Goal: Navigation & Orientation: Find specific page/section

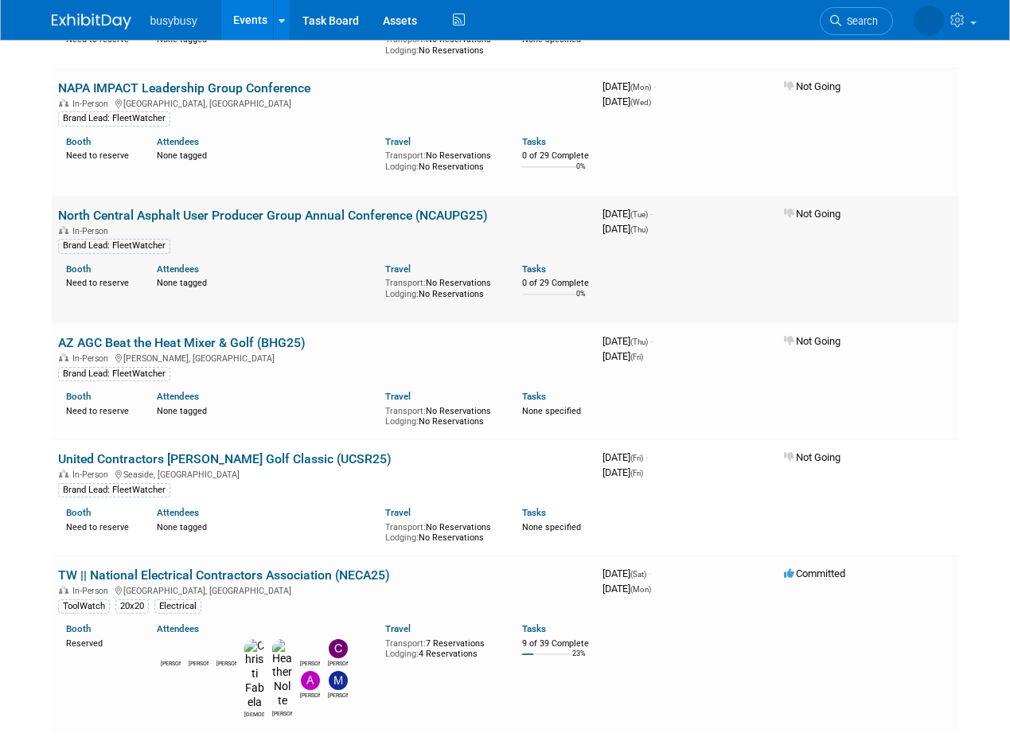
scroll to position [337, 0]
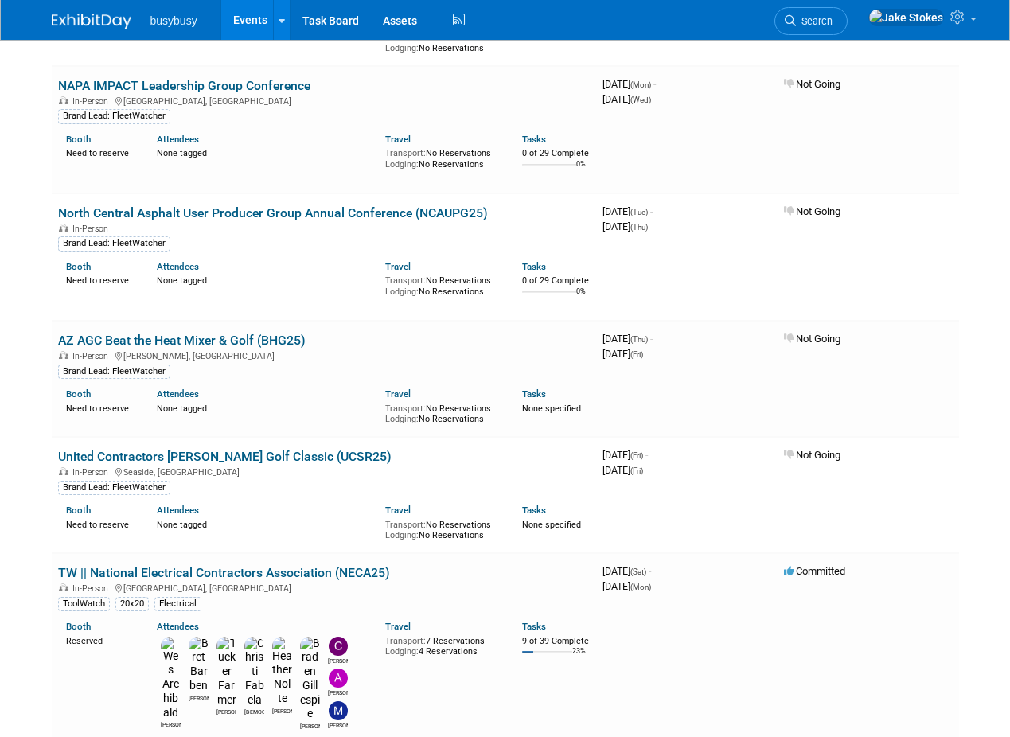
click at [275, 572] on link "TW || National Electrical Contractors Association (NECA25)" at bounding box center [224, 572] width 332 height 15
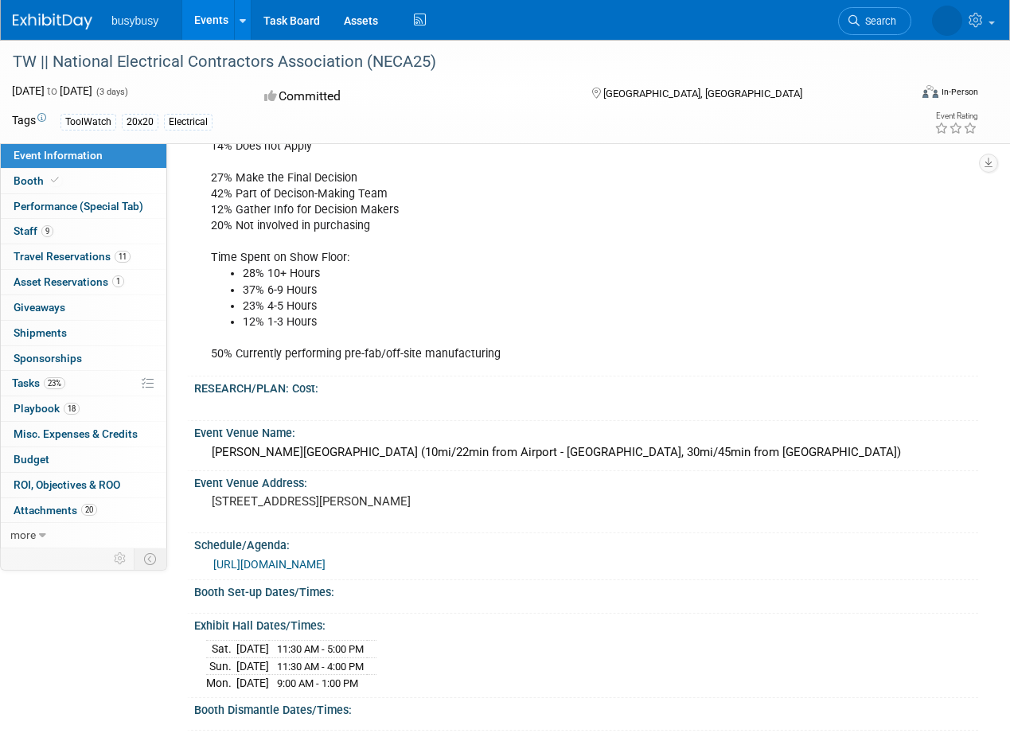
scroll to position [1065, 0]
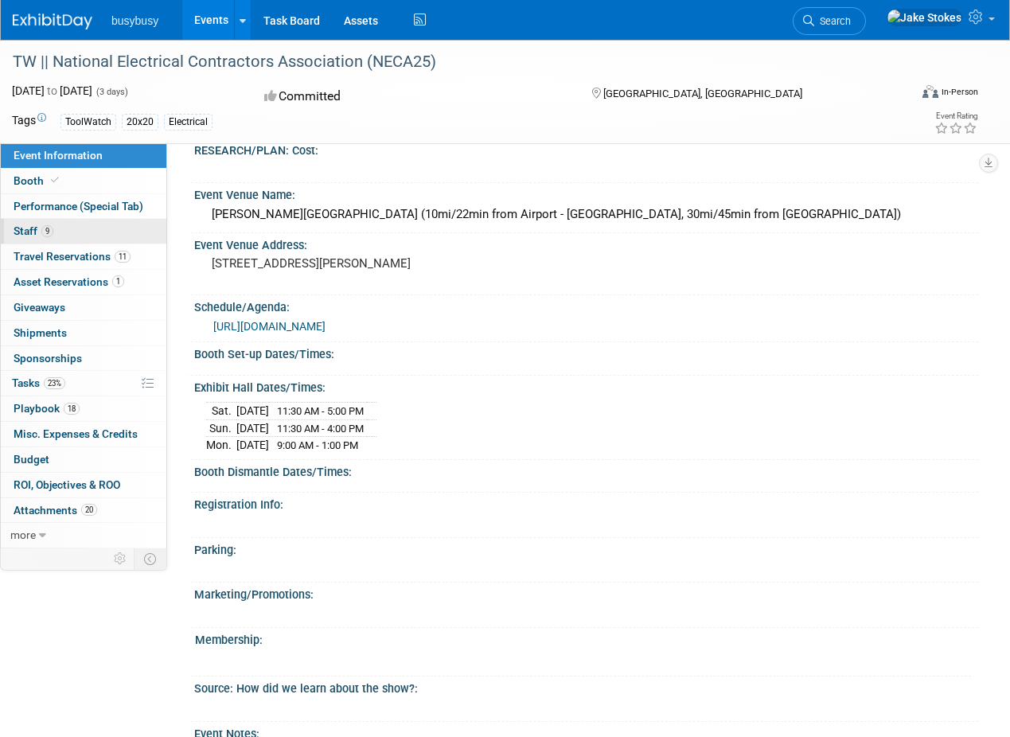
click at [64, 226] on link "9 Staff 9" at bounding box center [84, 231] width 166 height 25
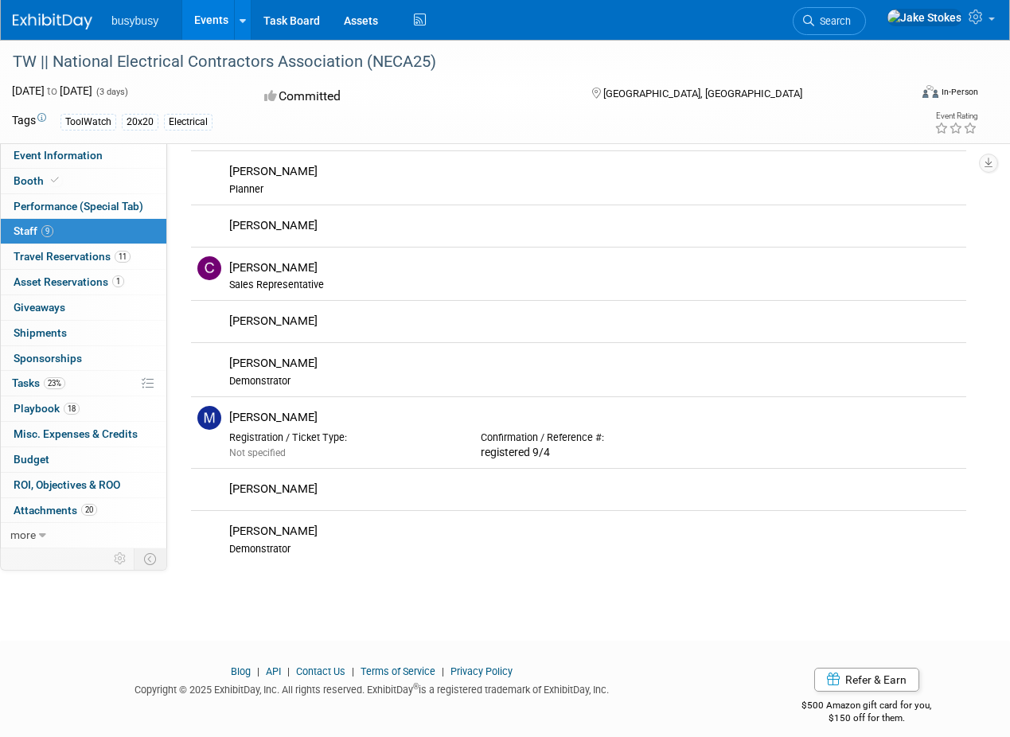
scroll to position [0, 0]
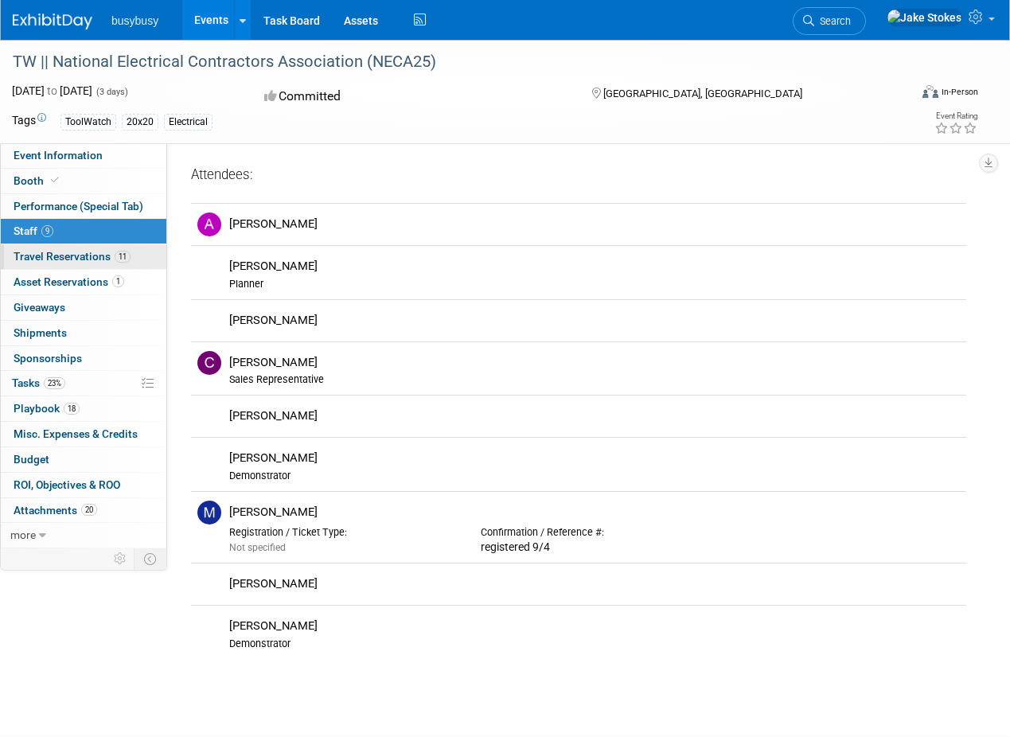
click at [90, 257] on span "Travel Reservations 11" at bounding box center [72, 256] width 117 height 13
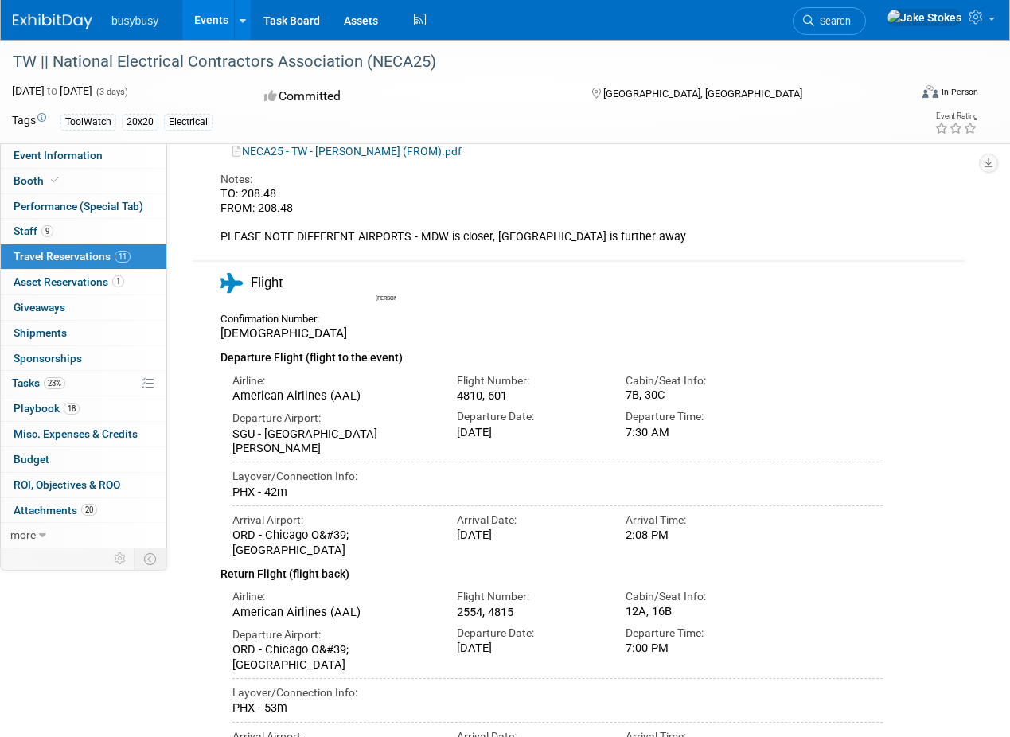
scroll to position [4653, 0]
